Goal: Task Accomplishment & Management: Use online tool/utility

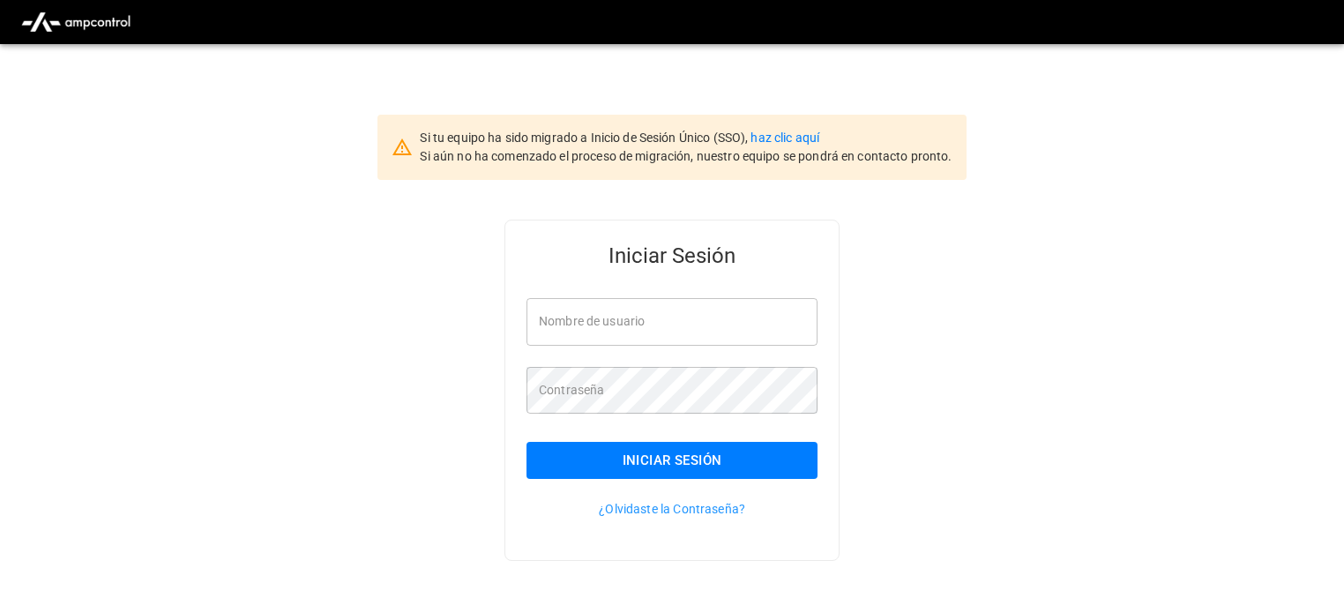
type input "**********"
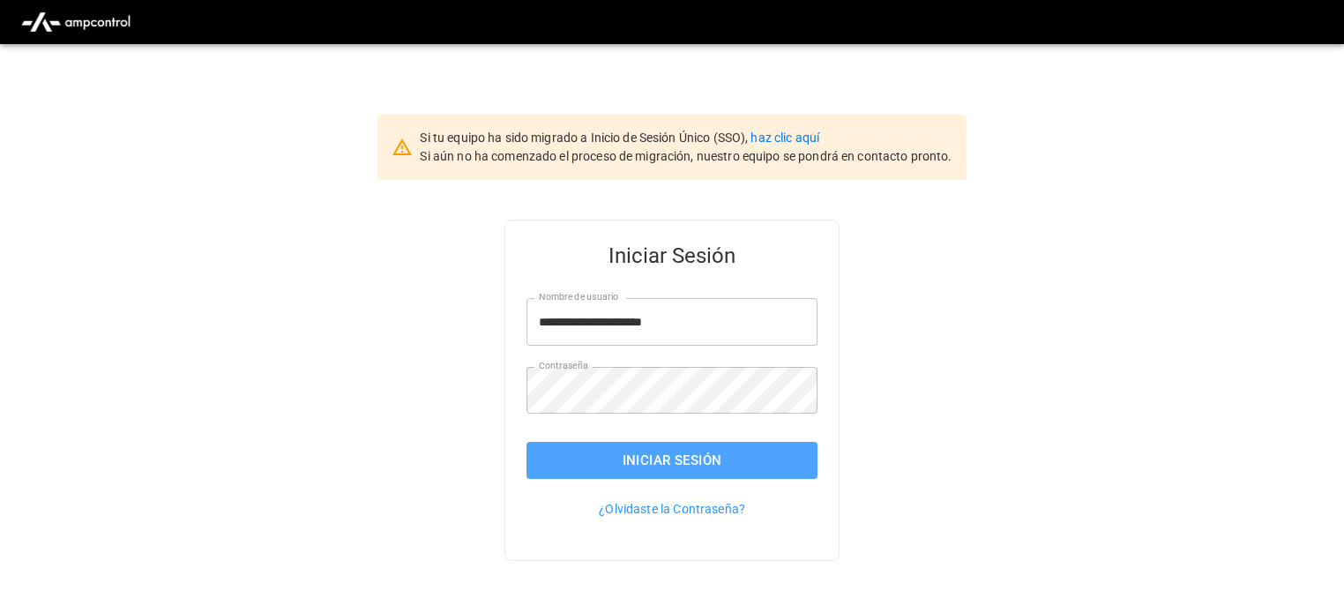
click at [707, 451] on button "Iniciar Sesión" at bounding box center [671, 460] width 291 height 37
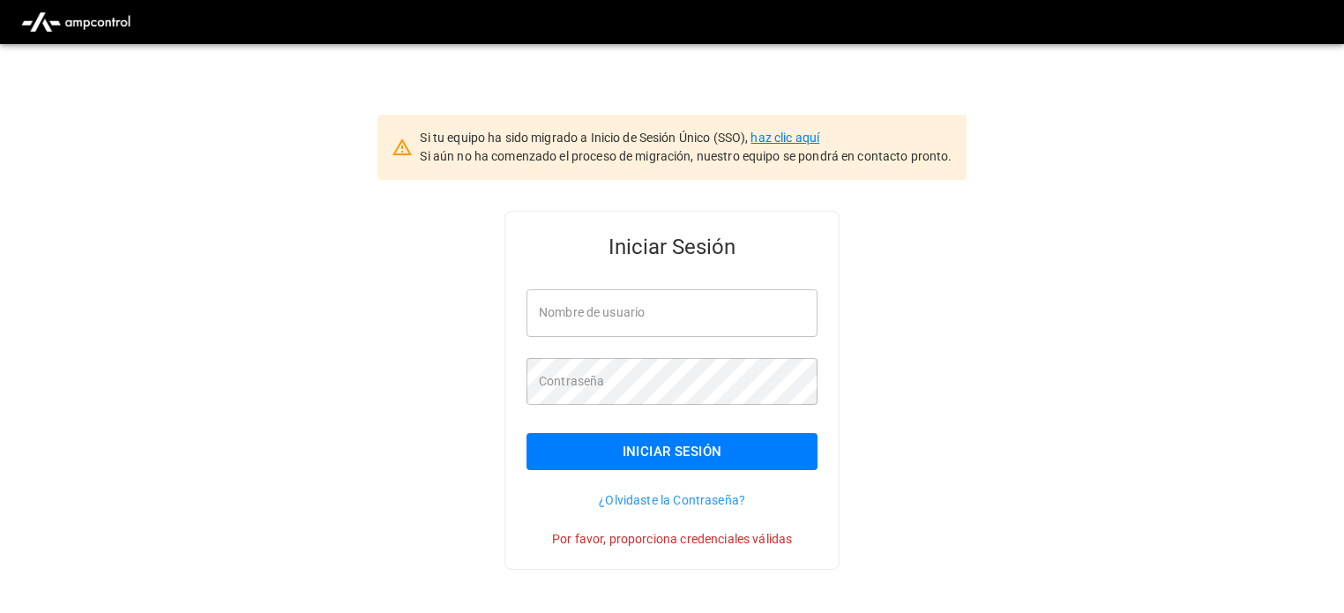
click at [771, 143] on link "haz clic aquí" at bounding box center [784, 137] width 69 height 14
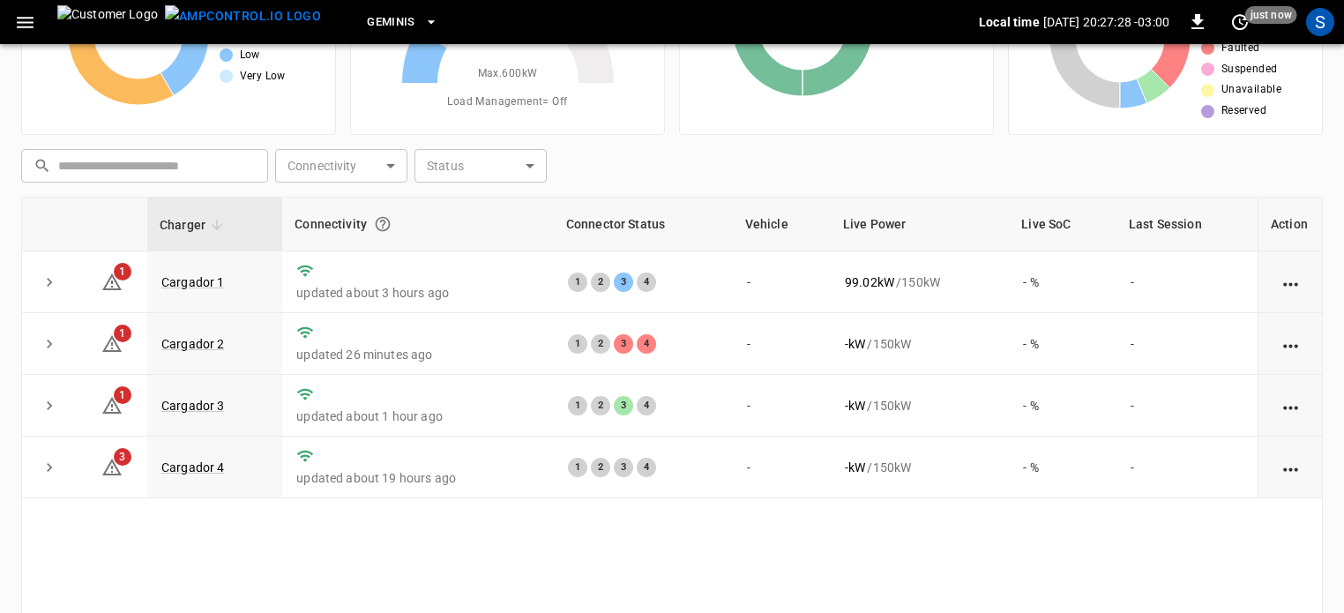
scroll to position [235, 0]
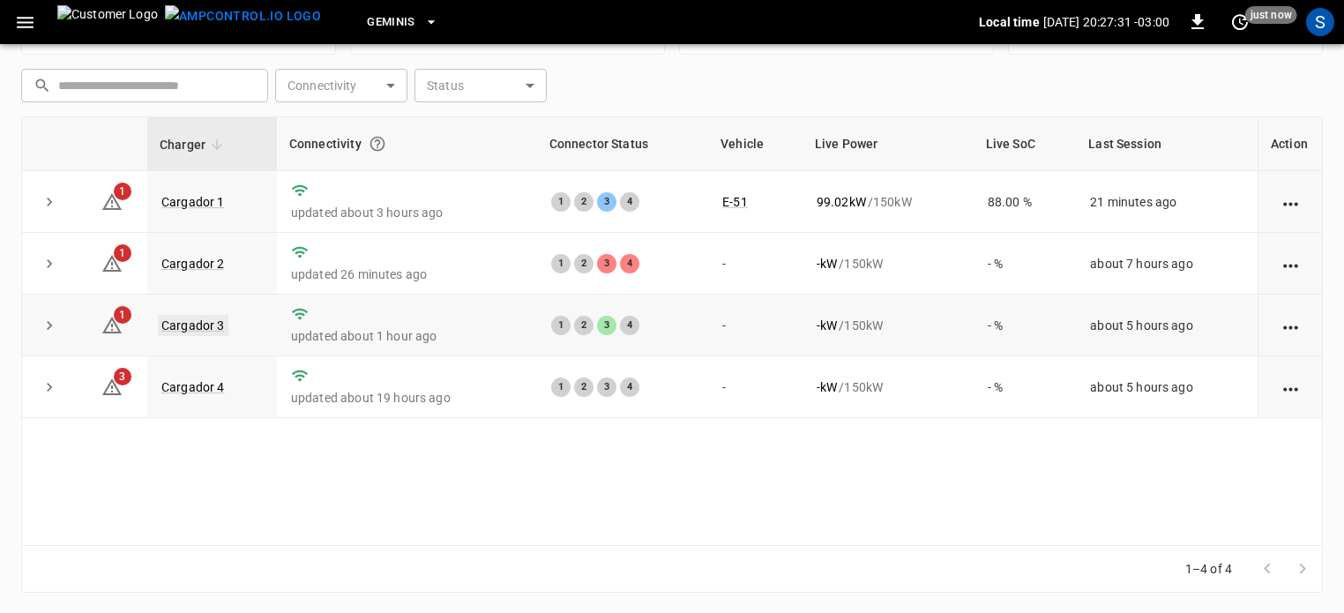
click at [200, 322] on link "Cargador 3" at bounding box center [193, 325] width 71 height 21
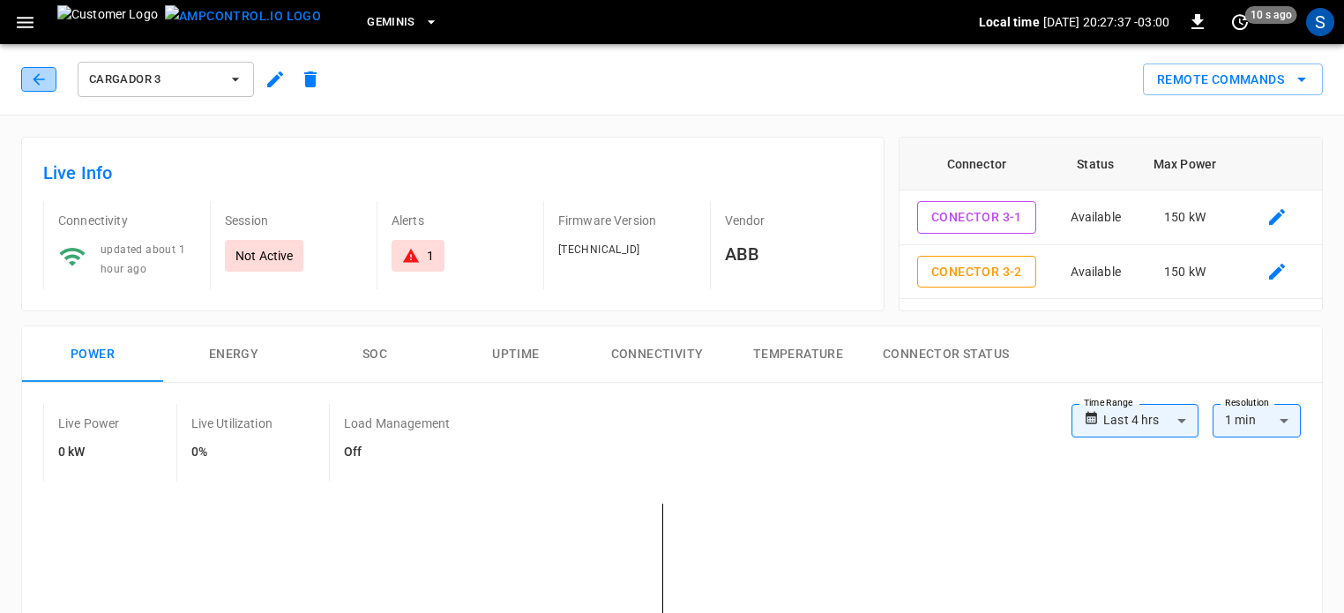
click at [36, 86] on icon "button" at bounding box center [39, 80] width 18 height 18
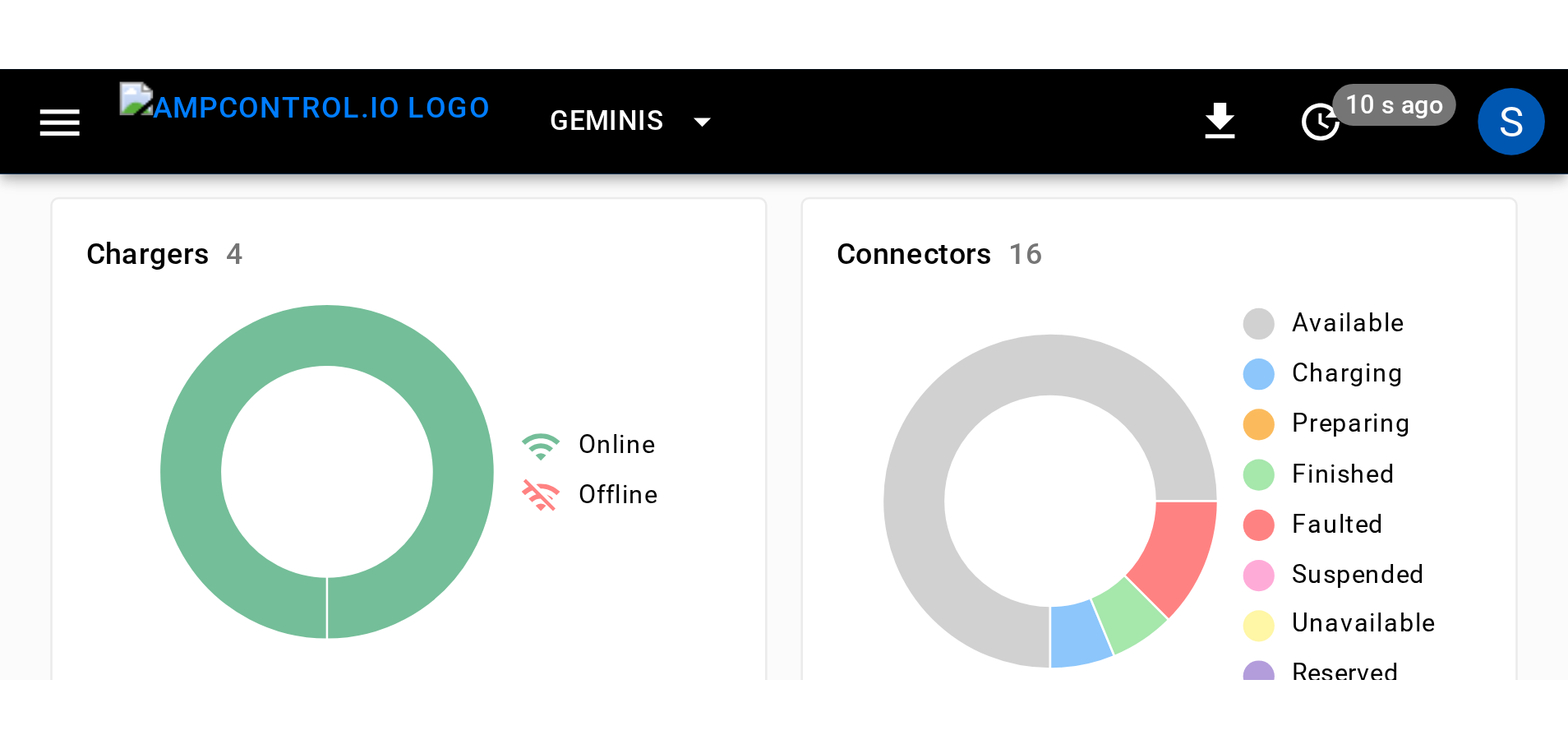
scroll to position [167, 0]
